Goal: Navigation & Orientation: Find specific page/section

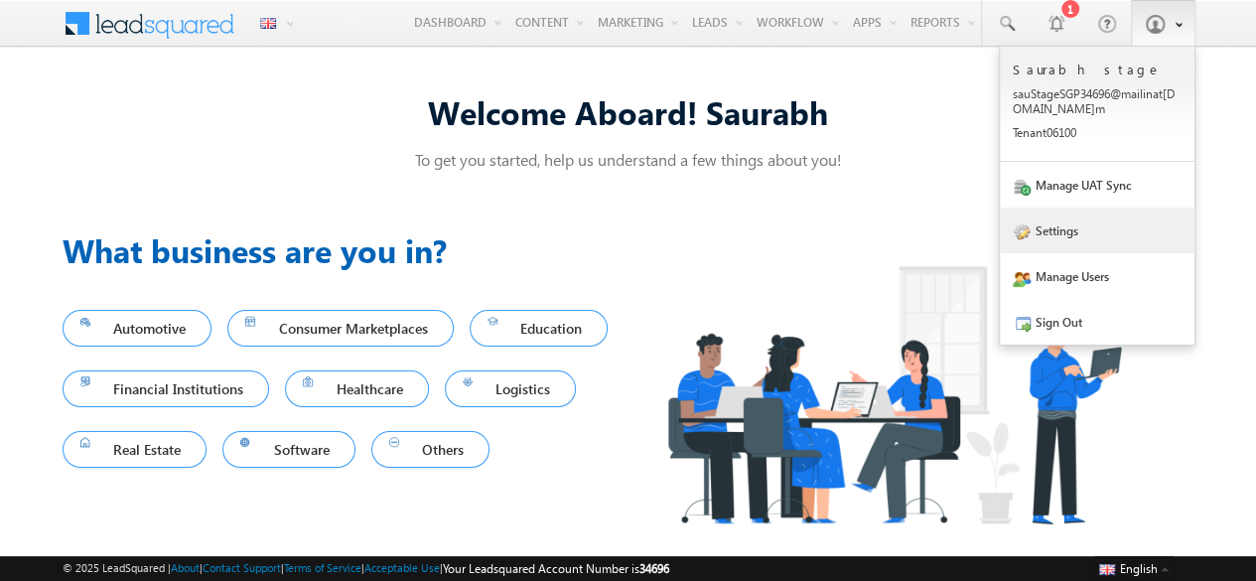
click at [1072, 236] on link "Settings" at bounding box center [1097, 230] width 195 height 46
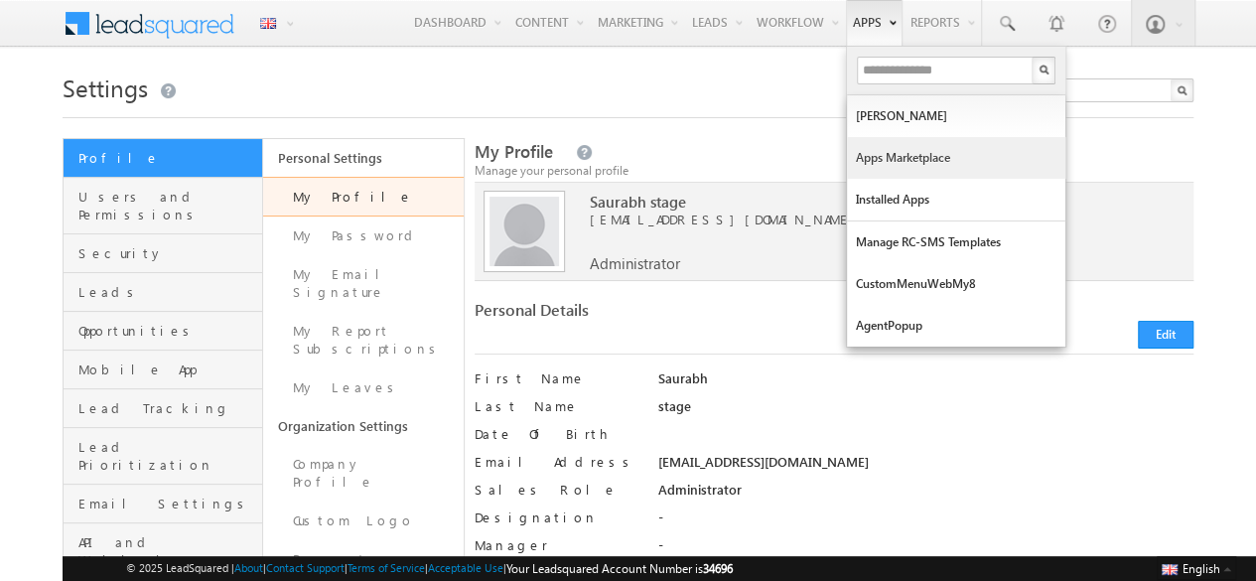
click at [868, 165] on link "Apps Marketplace" at bounding box center [956, 158] width 218 height 42
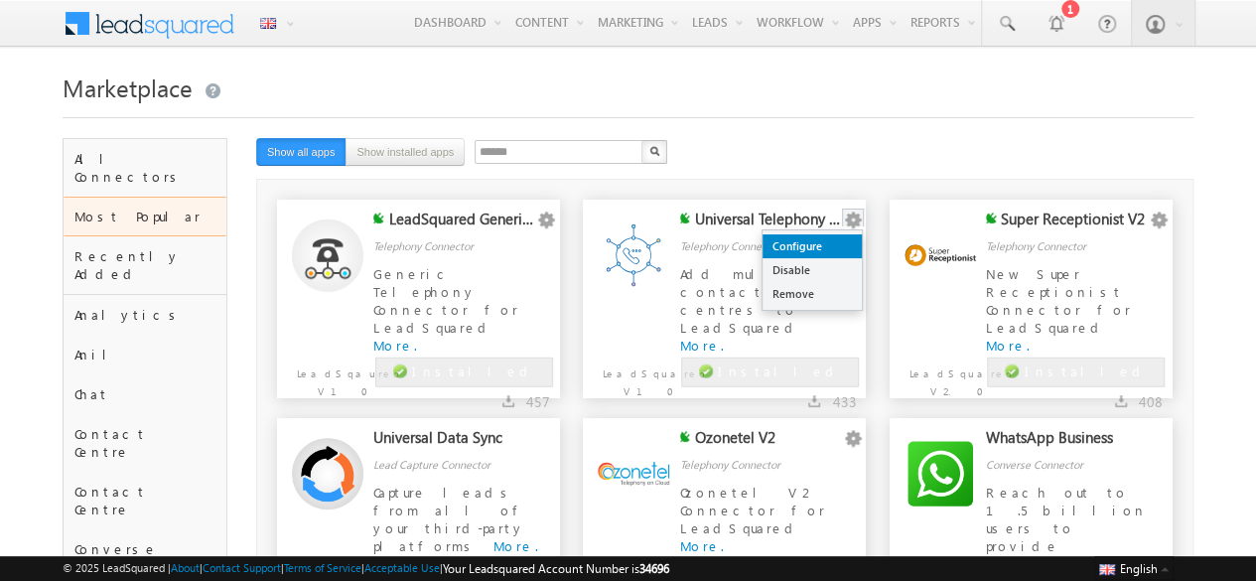
click at [836, 237] on link "Configure" at bounding box center [811, 246] width 99 height 24
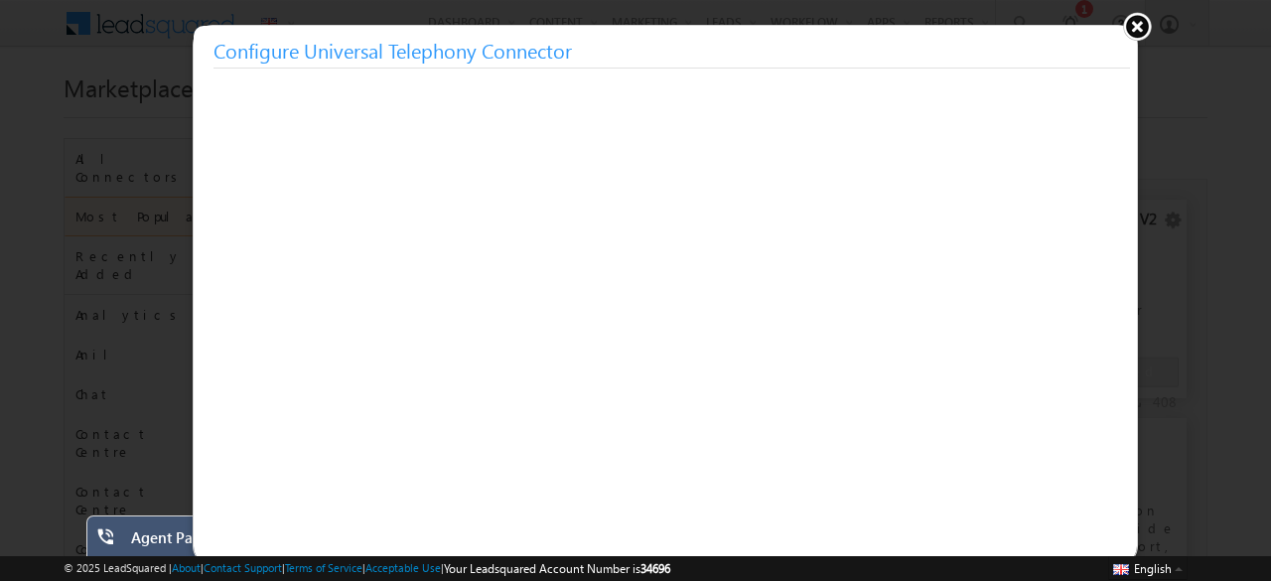
click at [1132, 23] on button at bounding box center [1137, 26] width 30 height 30
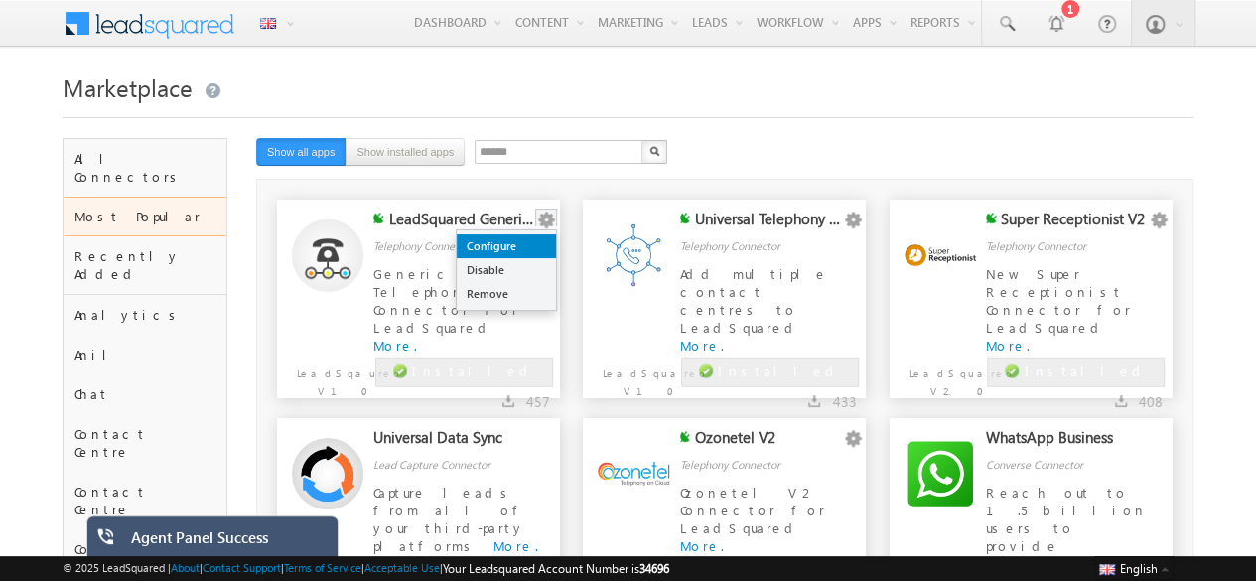
click at [530, 245] on link "Configure" at bounding box center [506, 246] width 99 height 24
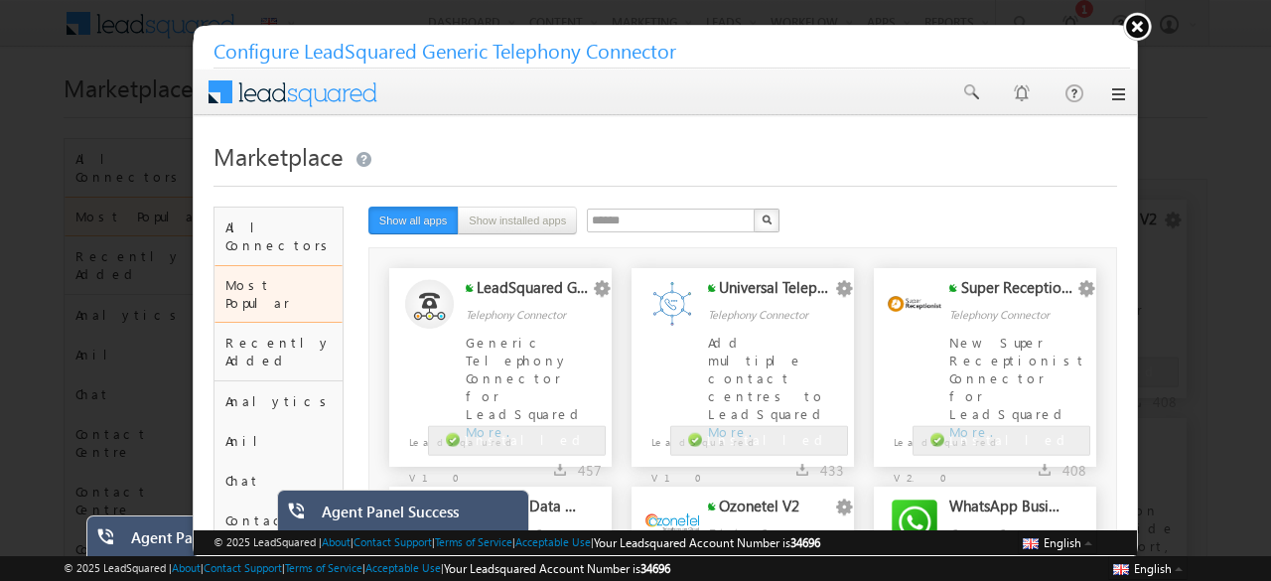
click at [1149, 25] on button at bounding box center [1137, 26] width 30 height 30
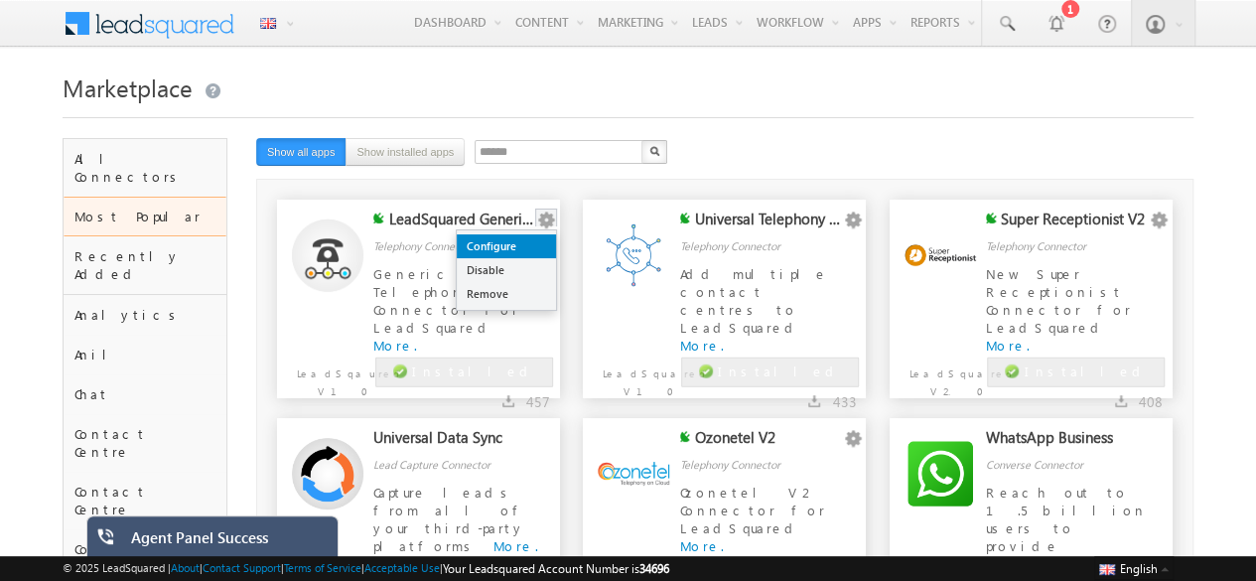
click at [530, 247] on link "Configure" at bounding box center [506, 246] width 99 height 24
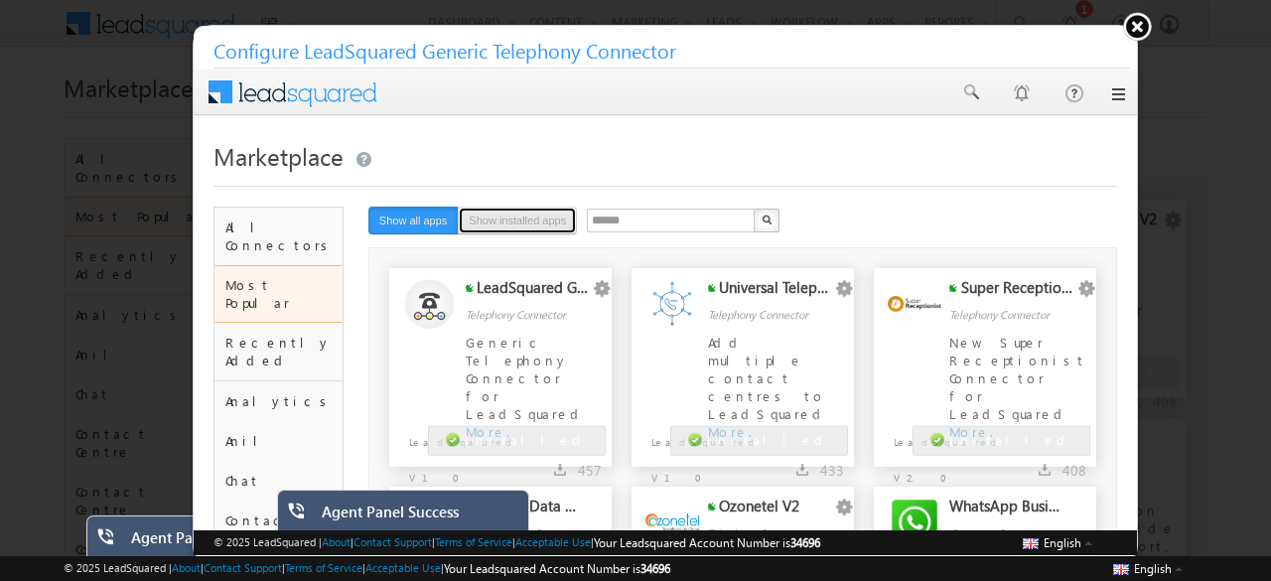
click at [557, 212] on button "Show installed apps" at bounding box center [516, 220] width 119 height 28
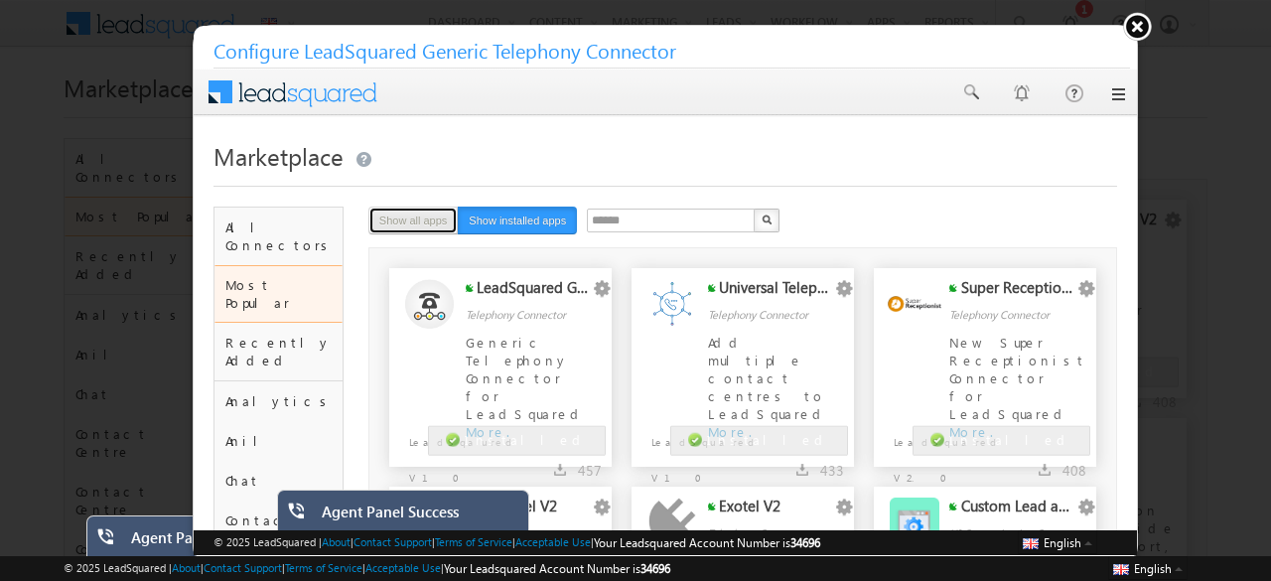
click at [414, 223] on button "Show all apps" at bounding box center [412, 220] width 90 height 28
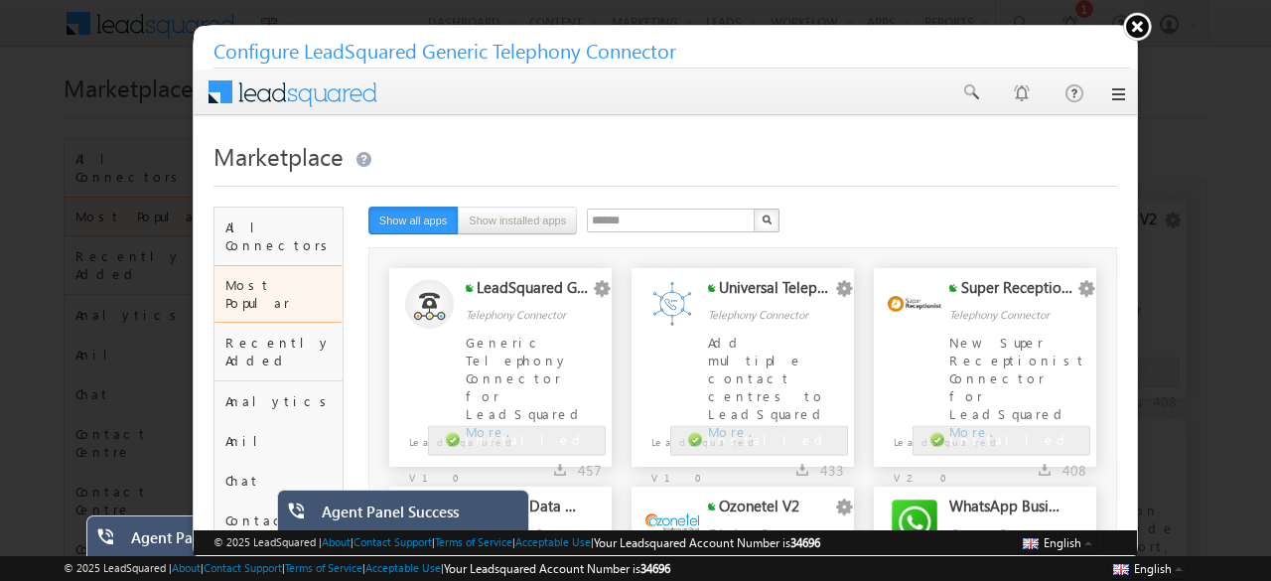
click at [1135, 21] on button at bounding box center [1137, 26] width 30 height 30
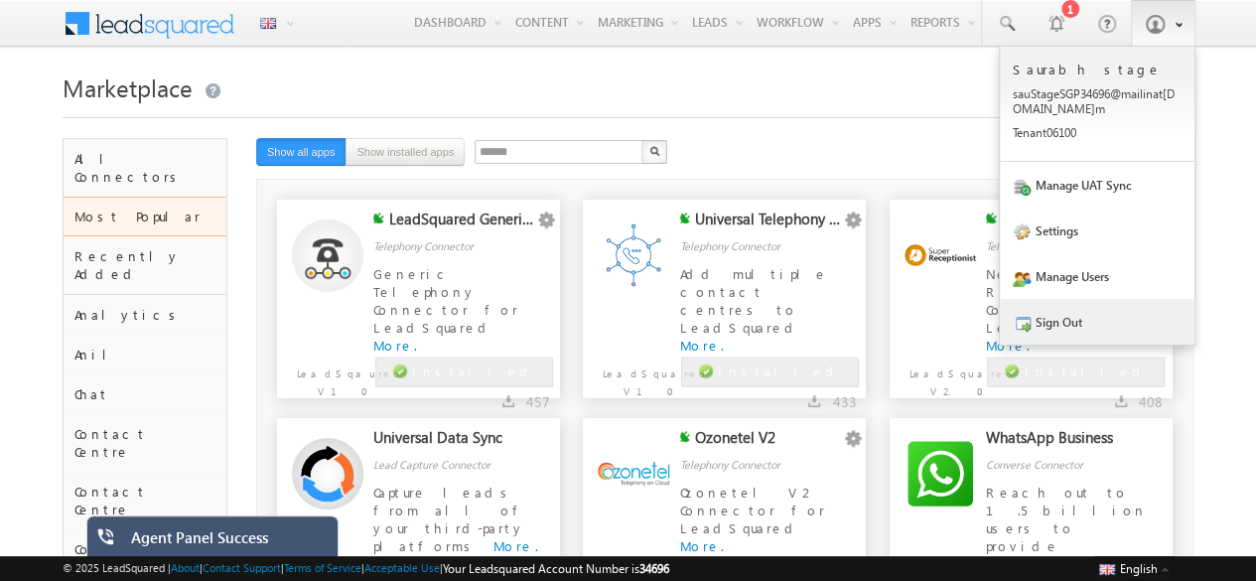
click at [1110, 321] on link "Sign Out" at bounding box center [1097, 322] width 195 height 46
